Goal: Navigation & Orientation: Find specific page/section

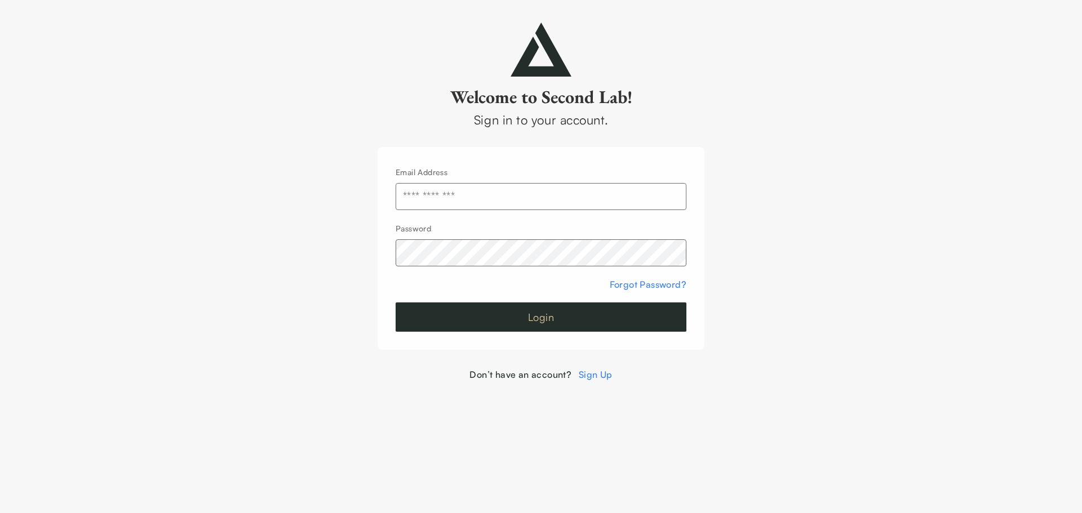
type input "**********"
click at [540, 315] on button "Login" at bounding box center [541, 317] width 291 height 29
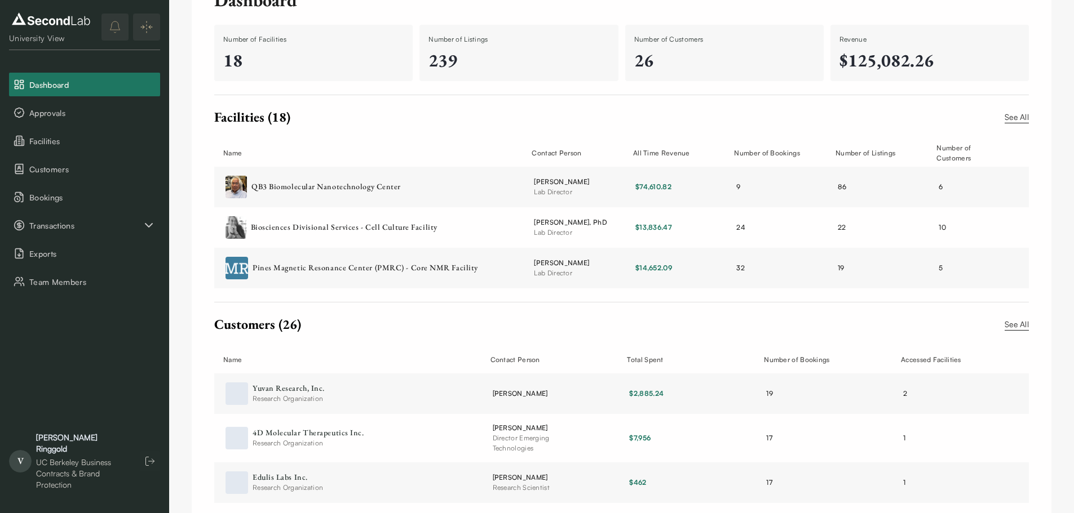
scroll to position [91, 0]
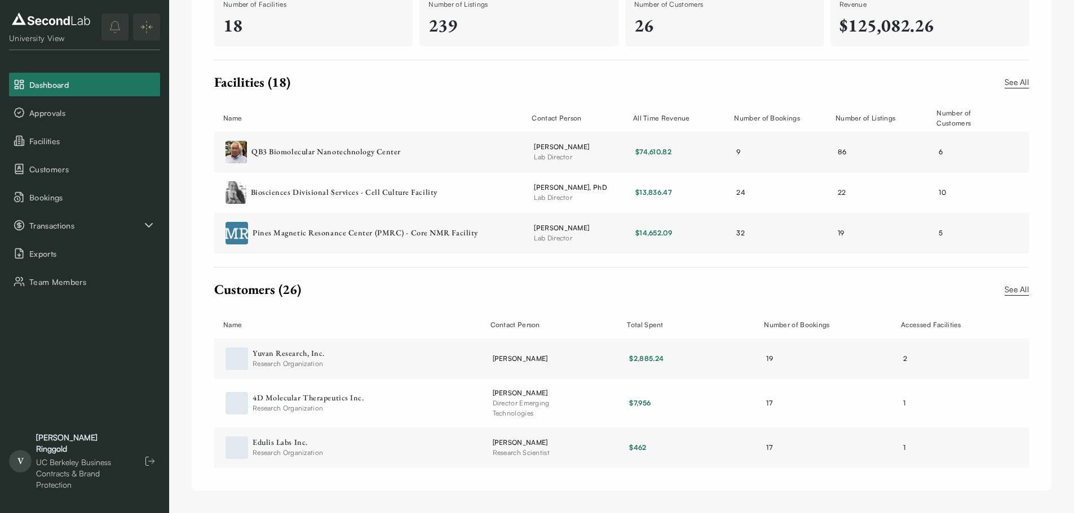
click at [1022, 287] on link "See All" at bounding box center [1016, 289] width 24 height 12
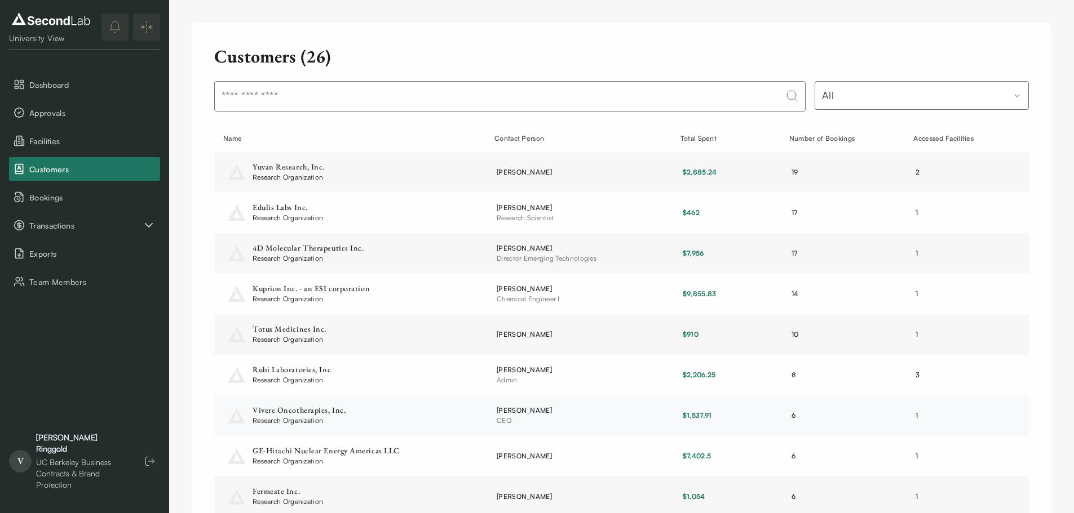
scroll to position [119, 0]
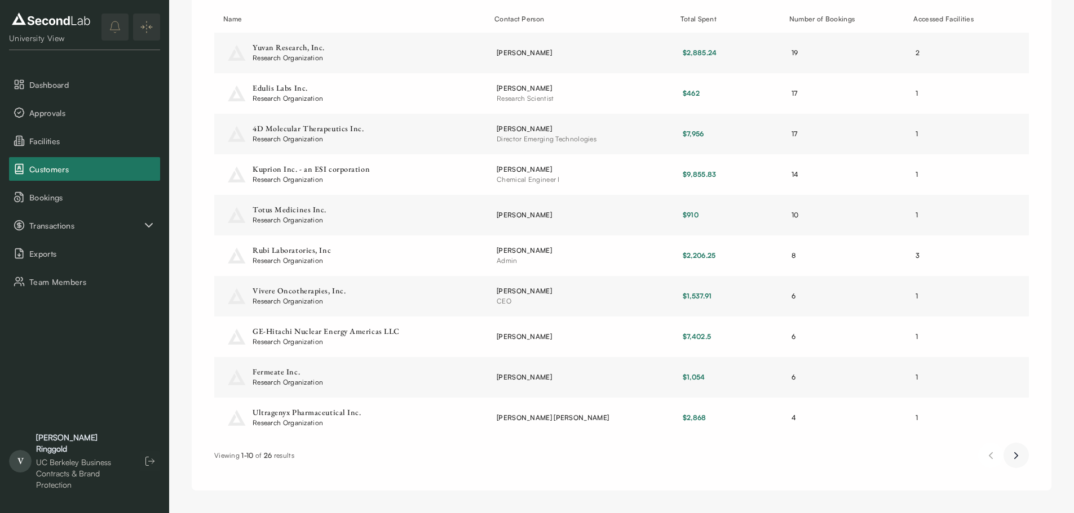
click at [1026, 450] on button "Next page" at bounding box center [1015, 455] width 25 height 25
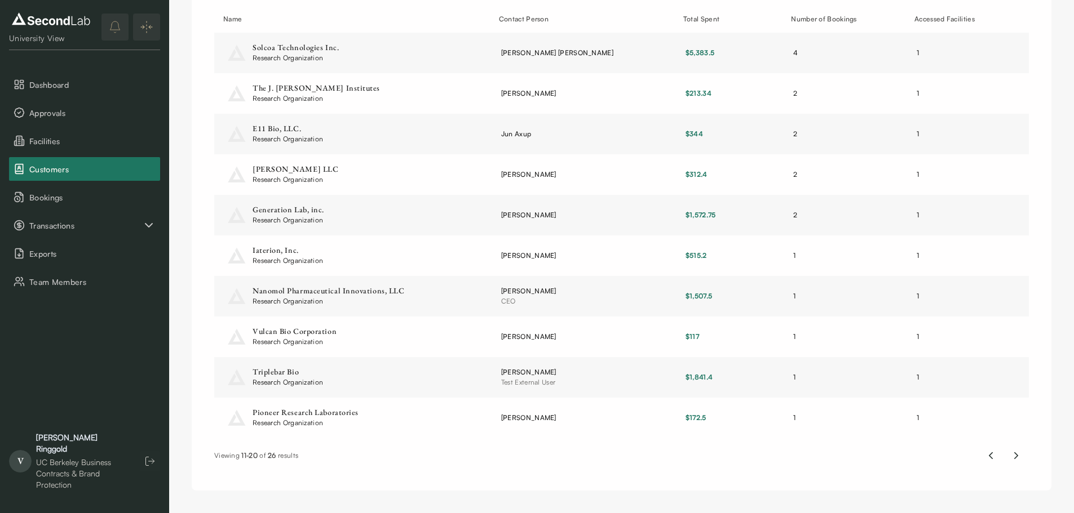
click at [1014, 454] on icon "Next page" at bounding box center [1016, 456] width 12 height 14
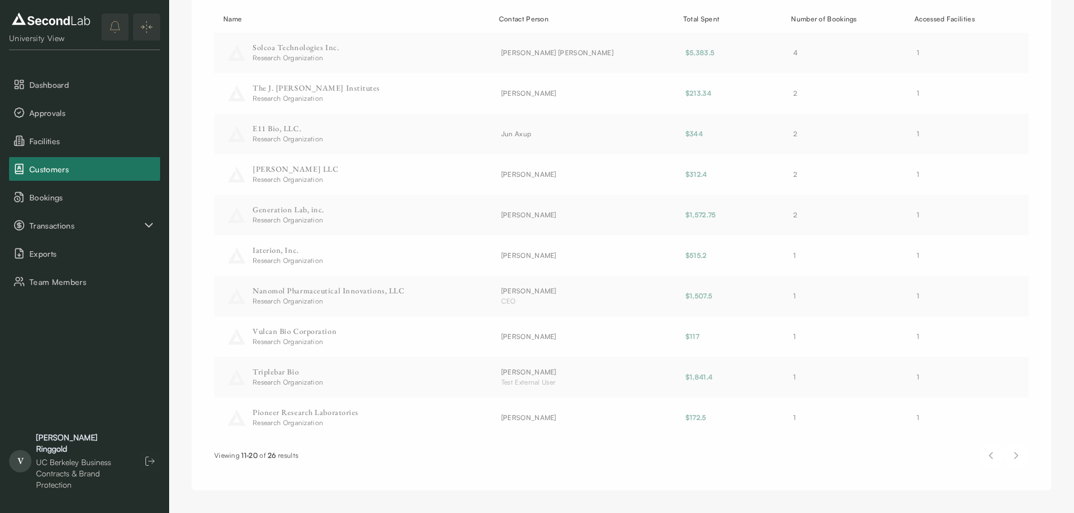
scroll to position [0, 0]
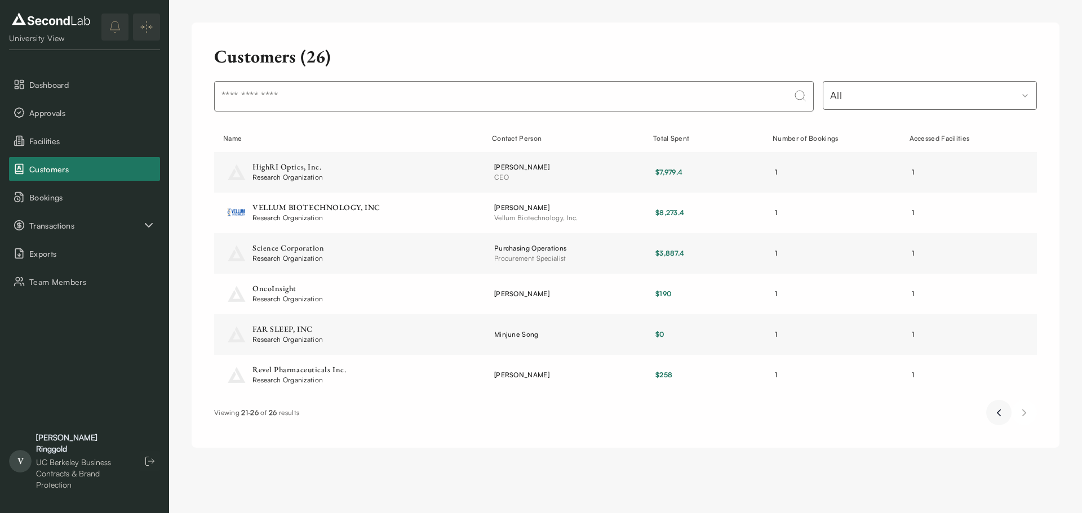
click at [997, 420] on button "Previous page" at bounding box center [998, 412] width 25 height 25
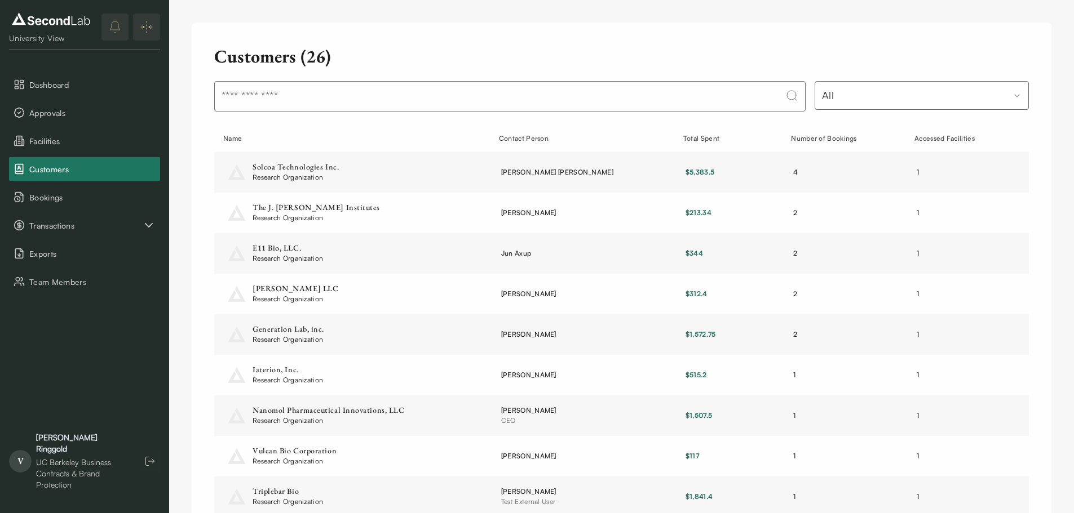
click at [997, 420] on td "1" at bounding box center [966, 416] width 123 height 41
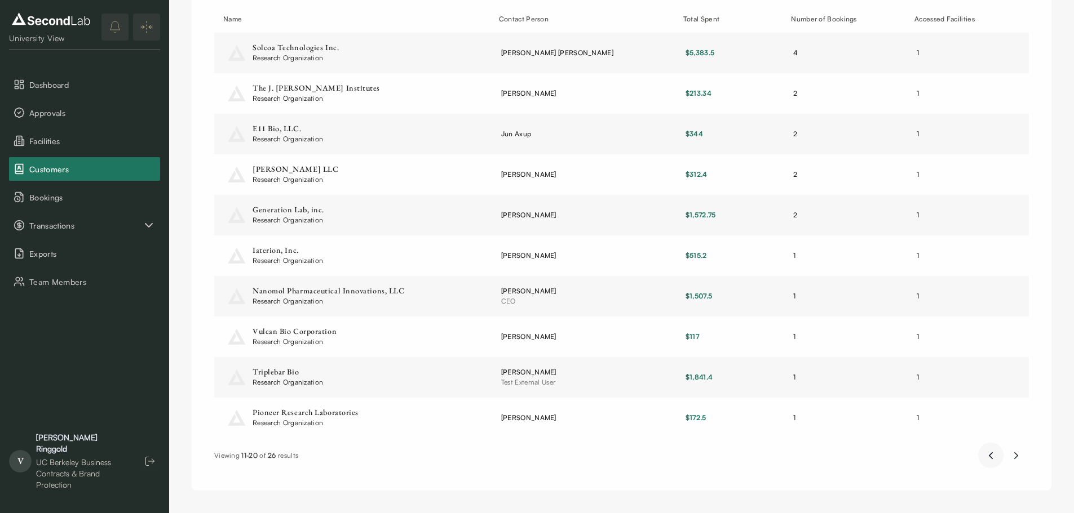
click at [987, 450] on icon "Previous page" at bounding box center [990, 456] width 12 height 14
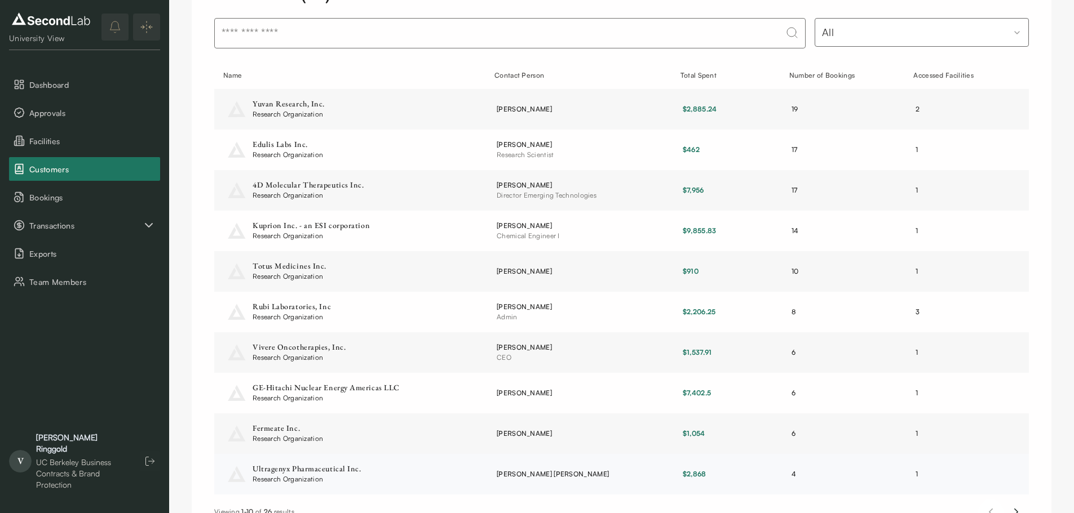
scroll to position [0, 0]
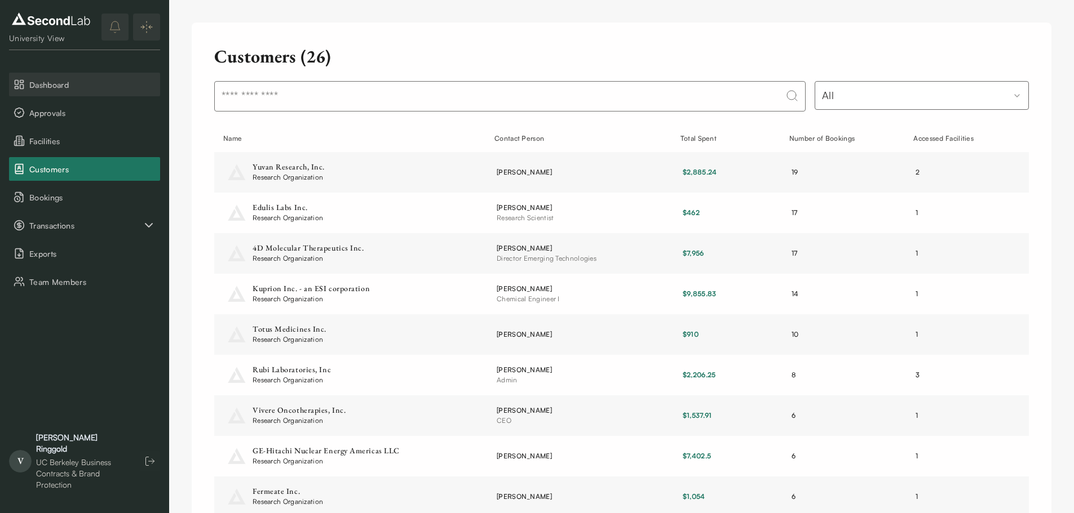
click at [68, 83] on span "Dashboard" at bounding box center [92, 85] width 126 height 12
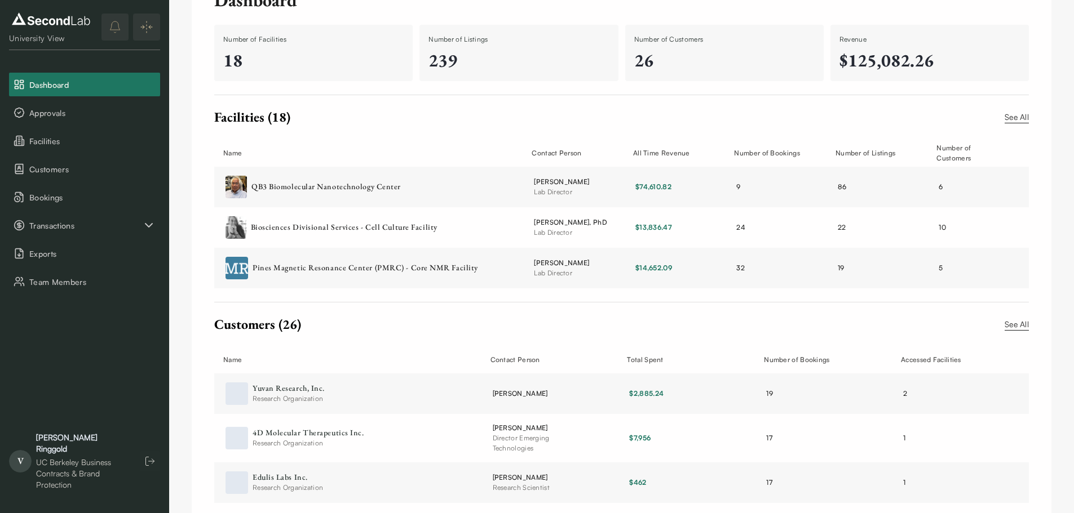
scroll to position [91, 0]
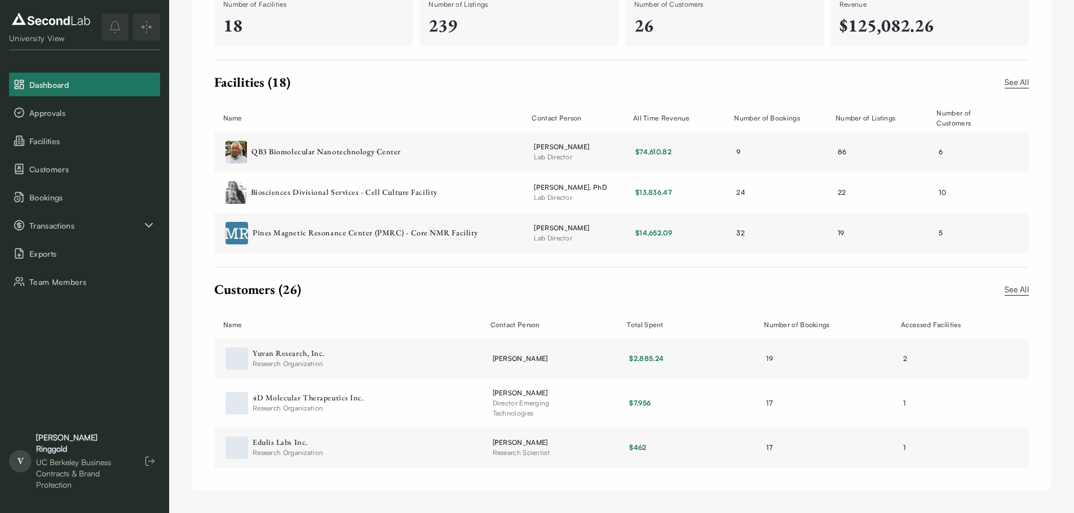
click at [1019, 78] on link "See All" at bounding box center [1016, 82] width 24 height 12
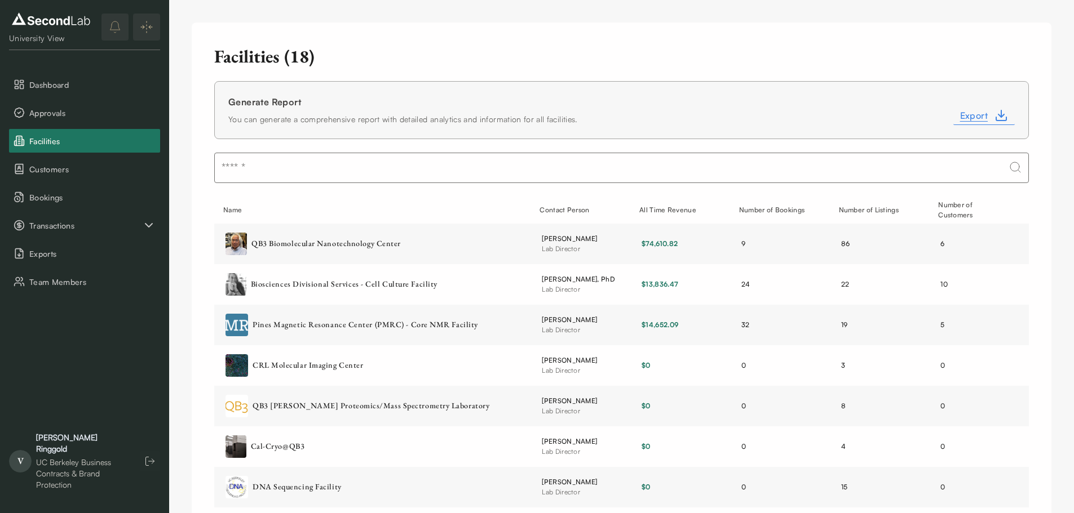
click at [984, 116] on span "Export" at bounding box center [974, 116] width 28 height 14
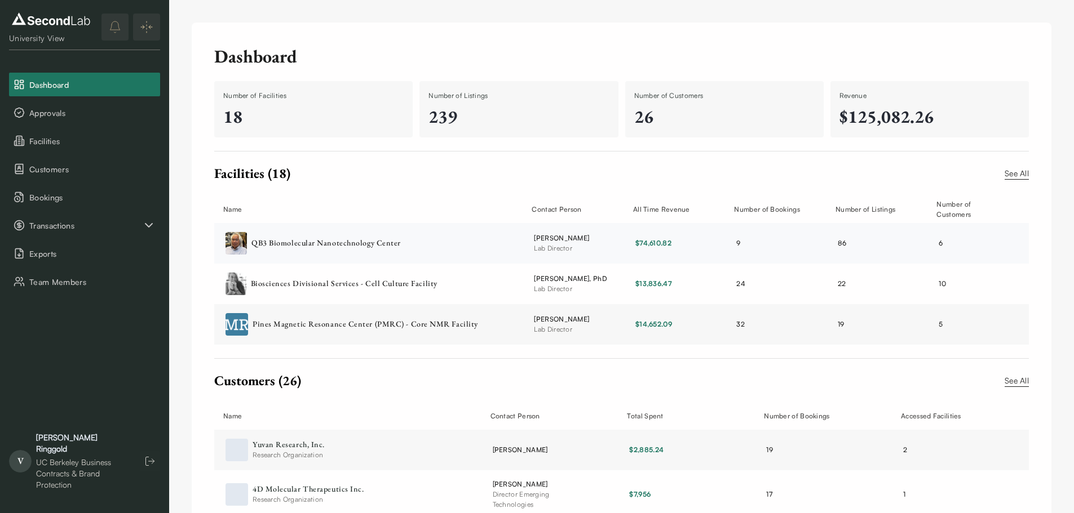
scroll to position [56, 0]
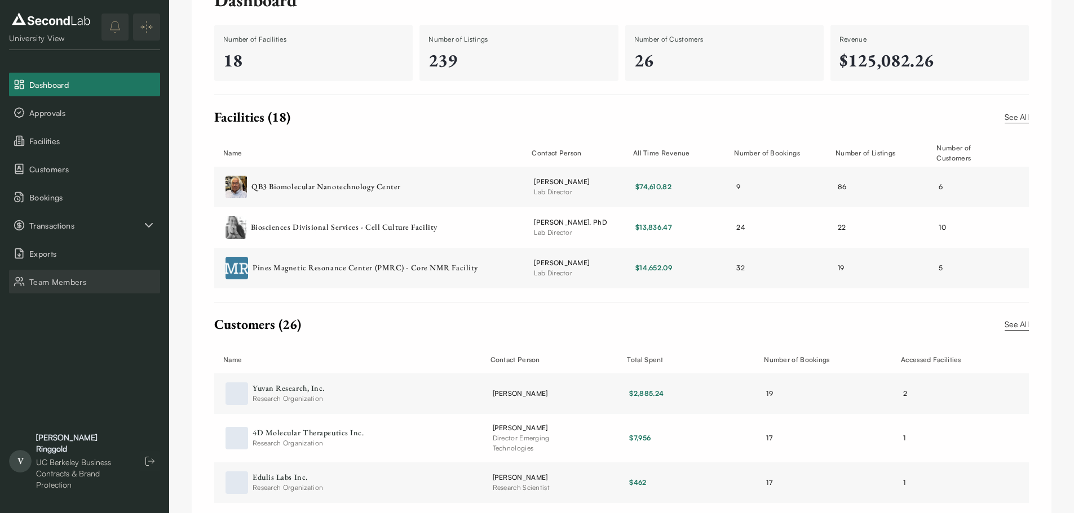
click at [46, 278] on span "Team Members" at bounding box center [92, 282] width 126 height 12
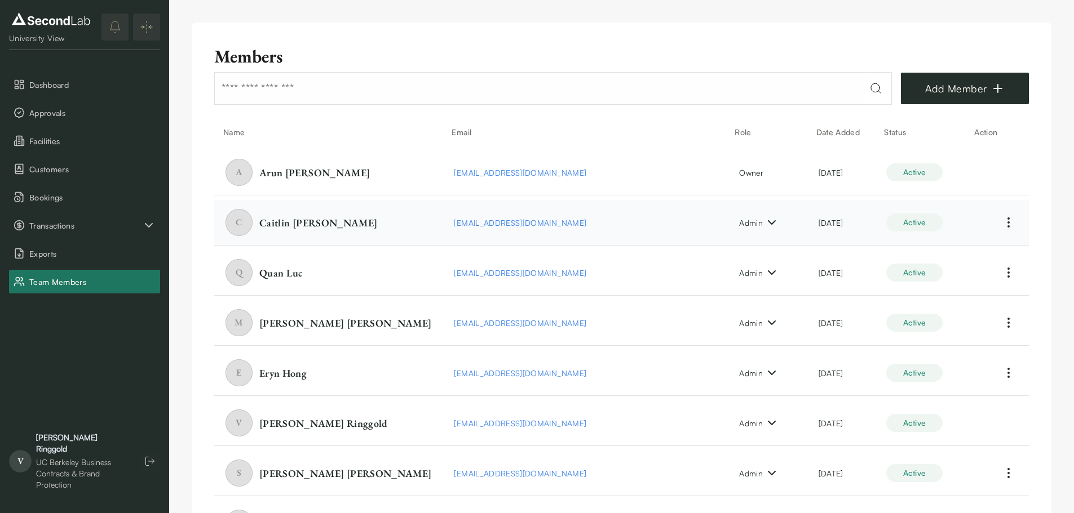
scroll to position [56, 0]
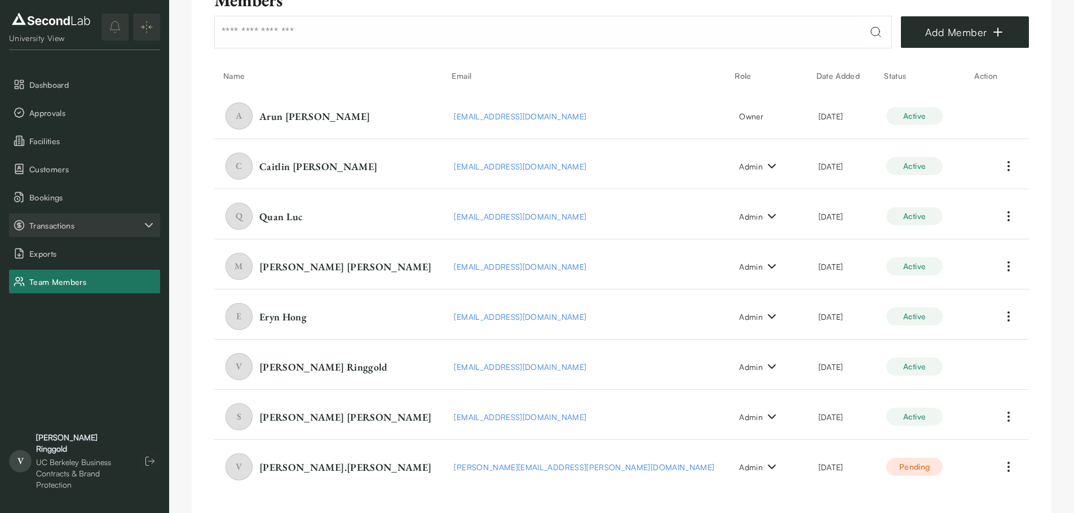
click at [83, 221] on span "Transactions" at bounding box center [85, 226] width 113 height 12
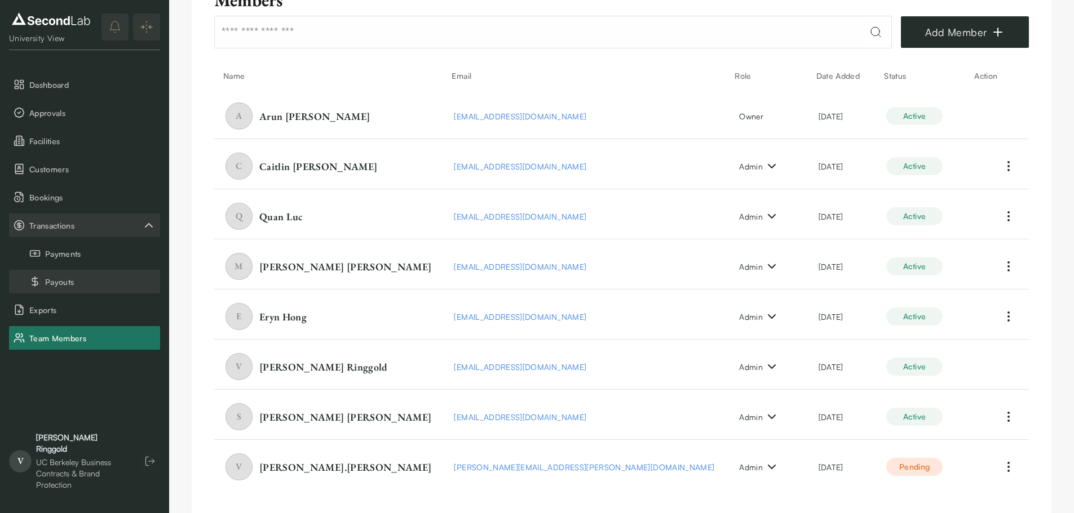
click at [81, 285] on button "Payouts" at bounding box center [84, 282] width 151 height 24
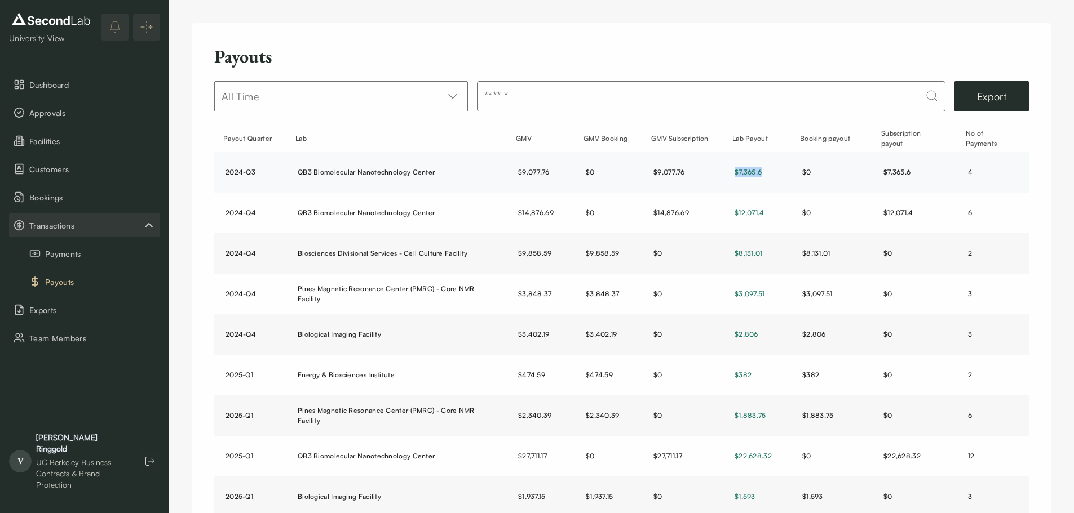
drag, startPoint x: 769, startPoint y: 170, endPoint x: 736, endPoint y: 175, distance: 33.1
click at [736, 175] on div "$7,365.6" at bounding box center [756, 172] width 45 height 10
click at [739, 172] on div "$7,365.6" at bounding box center [756, 172] width 45 height 10
drag, startPoint x: 739, startPoint y: 172, endPoint x: 760, endPoint y: 170, distance: 21.0
click at [760, 170] on div "$7,365.6" at bounding box center [756, 172] width 45 height 10
